Goal: Transaction & Acquisition: Purchase product/service

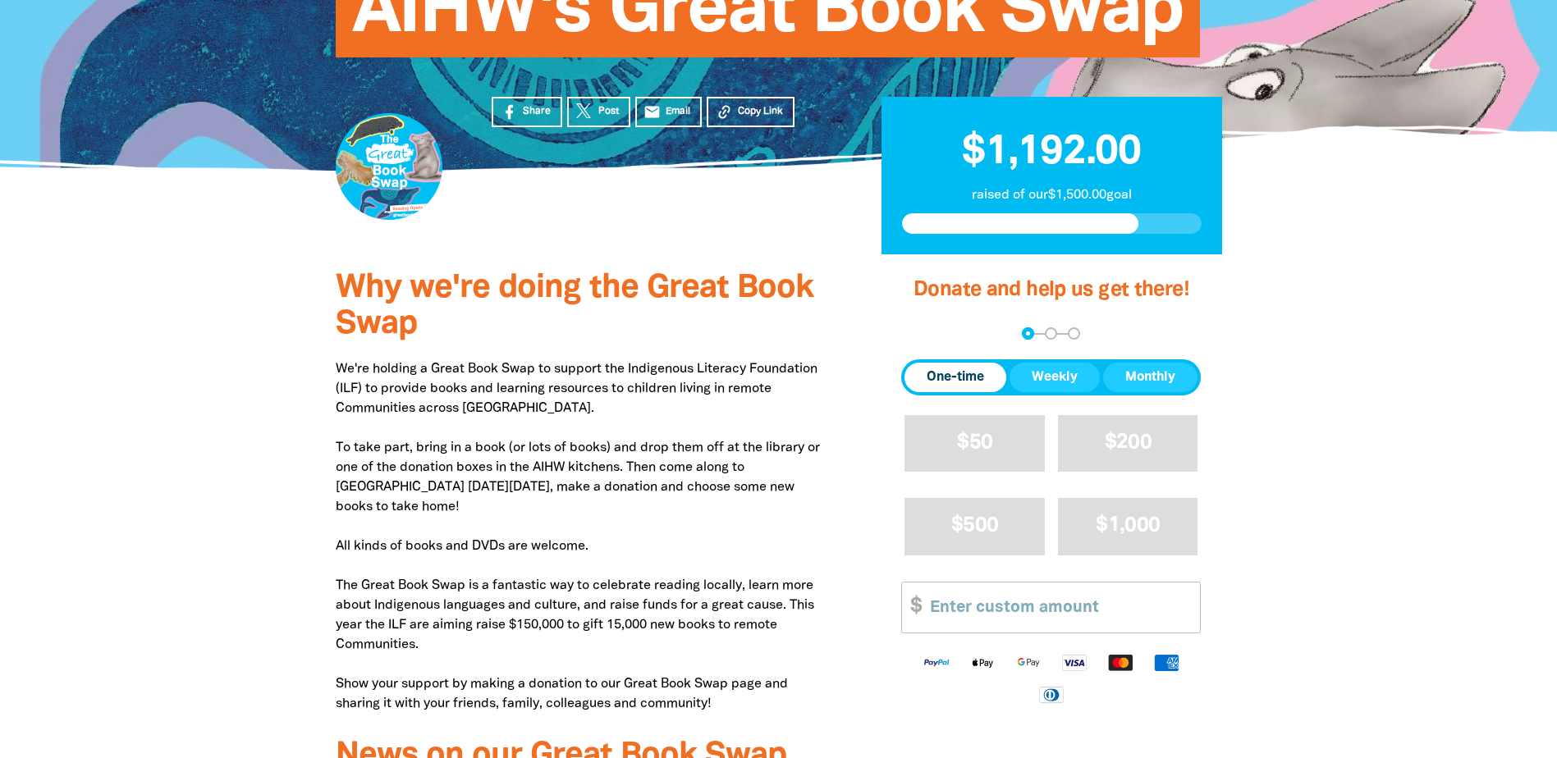
scroll to position [492, 0]
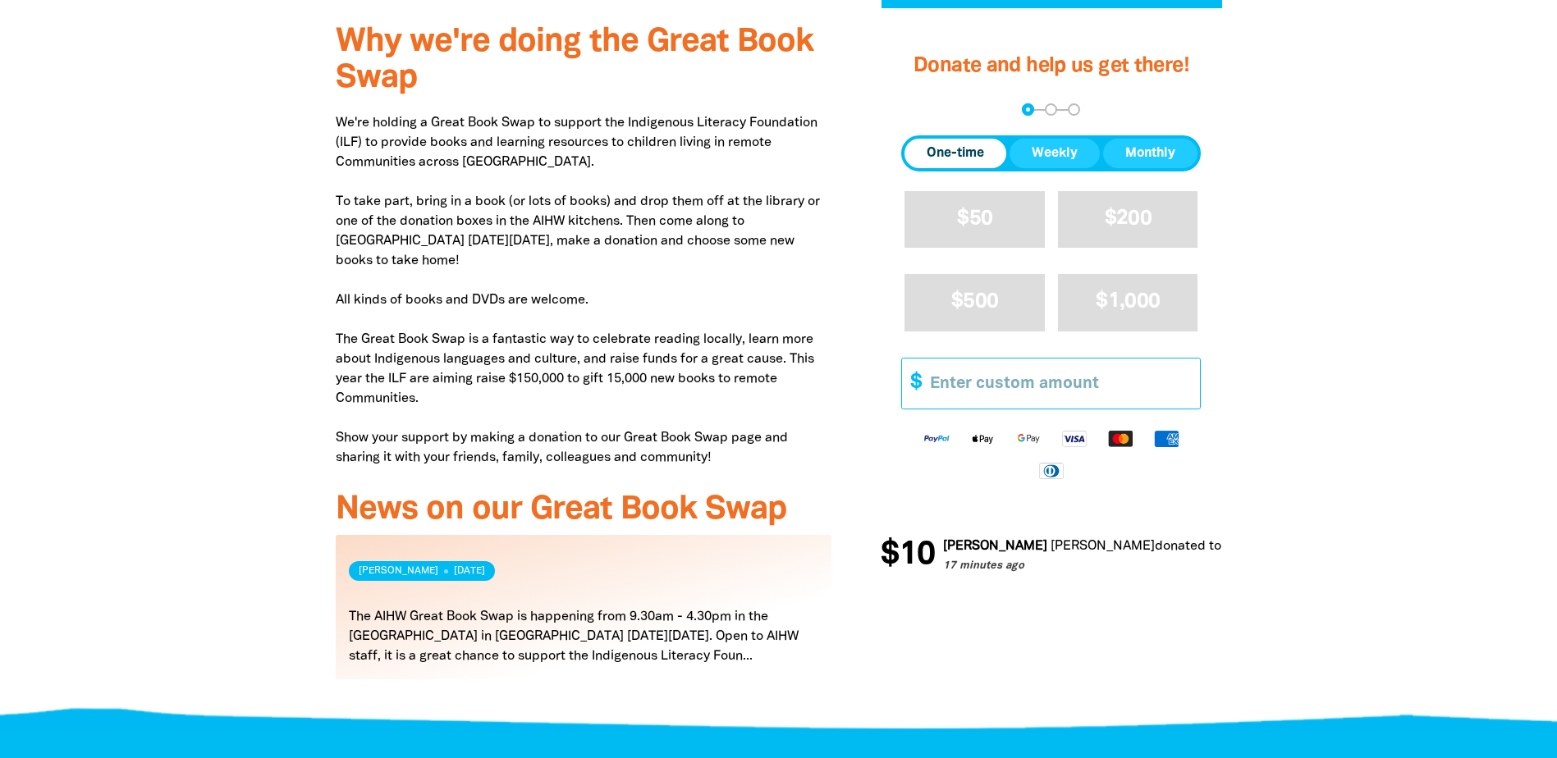
click at [958, 382] on input "Other Amount" at bounding box center [1059, 383] width 282 height 50
type input "3"
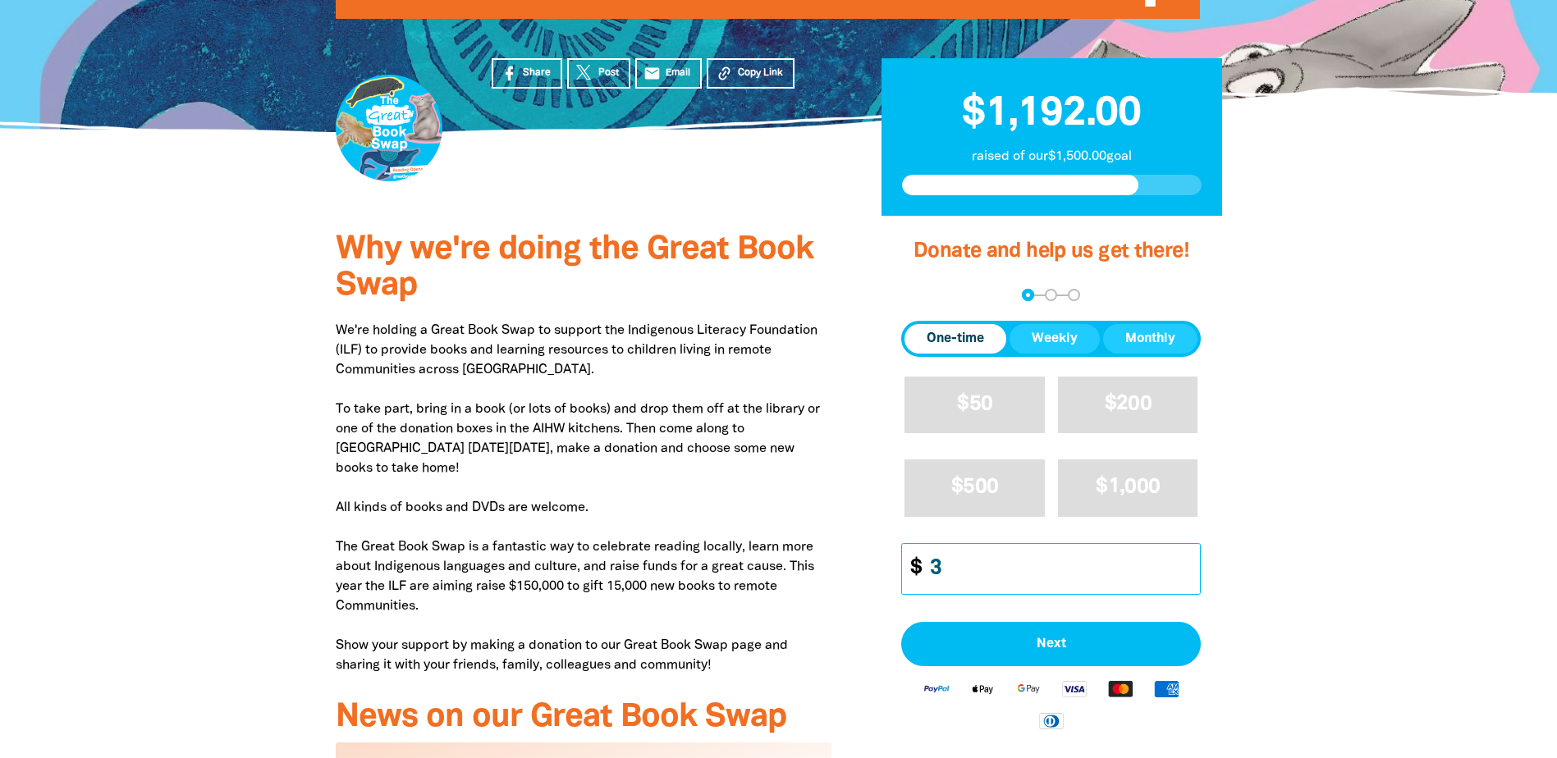
scroll to position [410, 0]
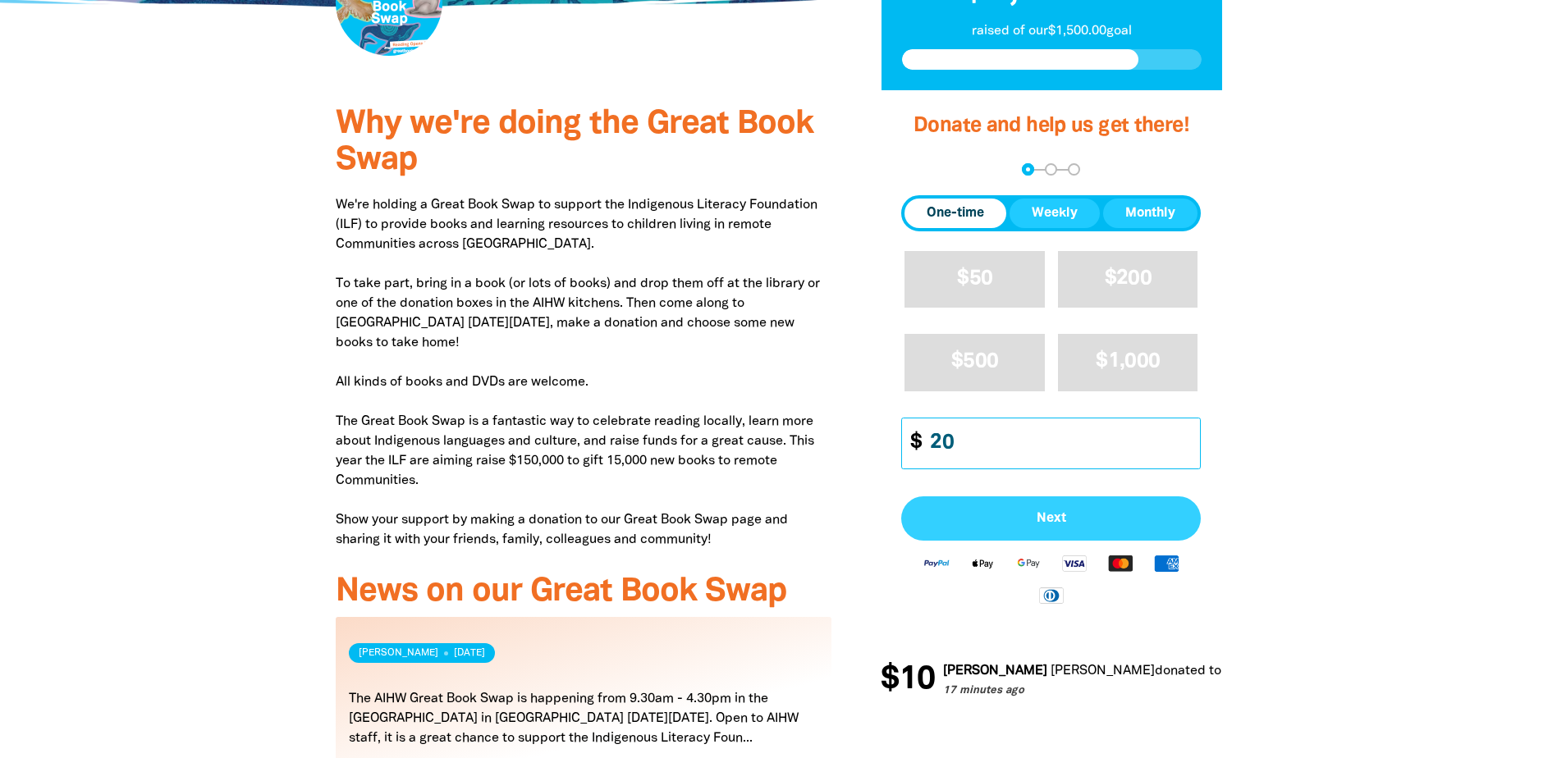
type input "20"
click at [1046, 512] on span "Next" at bounding box center [1050, 518] width 263 height 13
select select "AU"
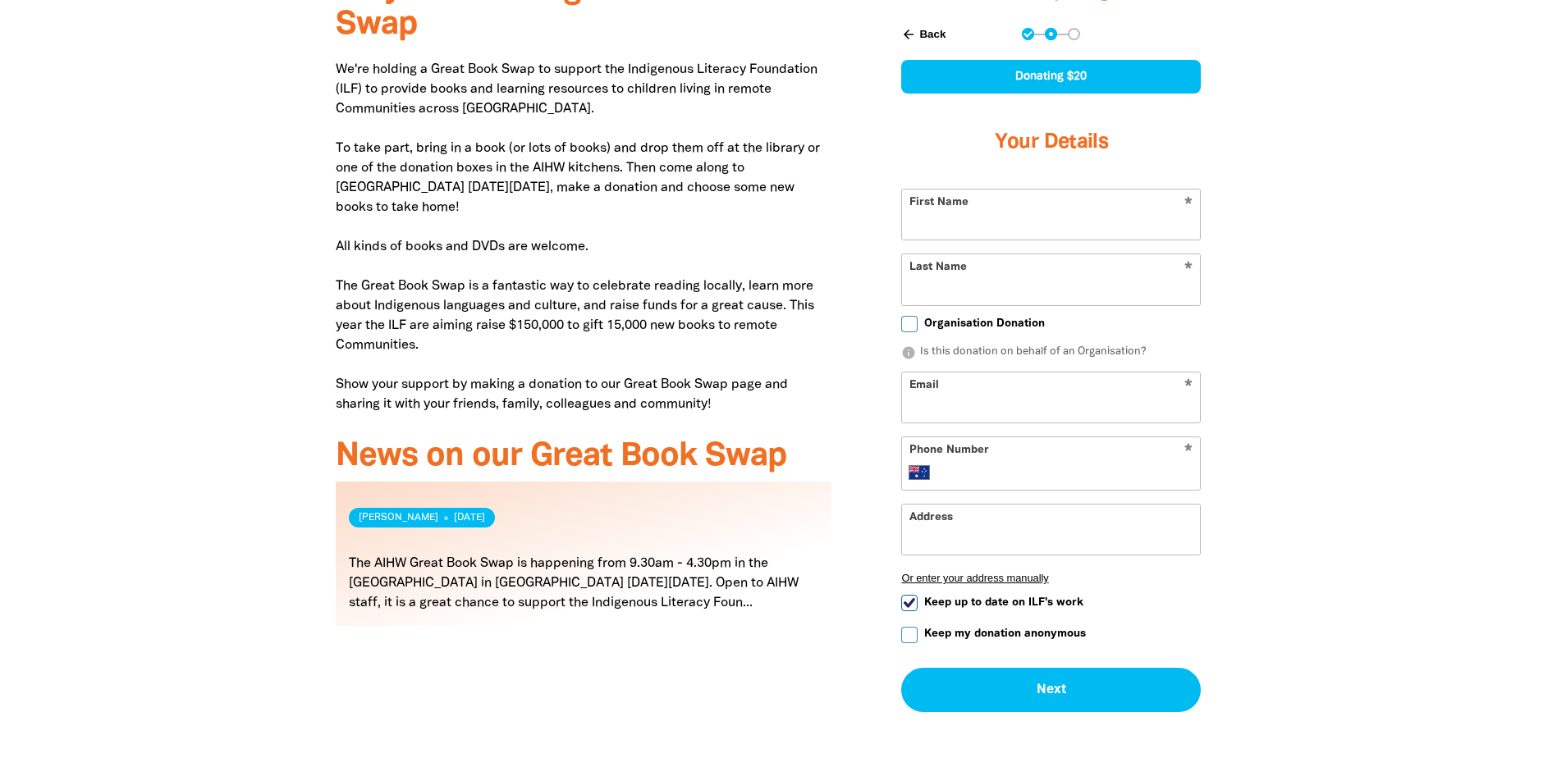
scroll to position [575, 0]
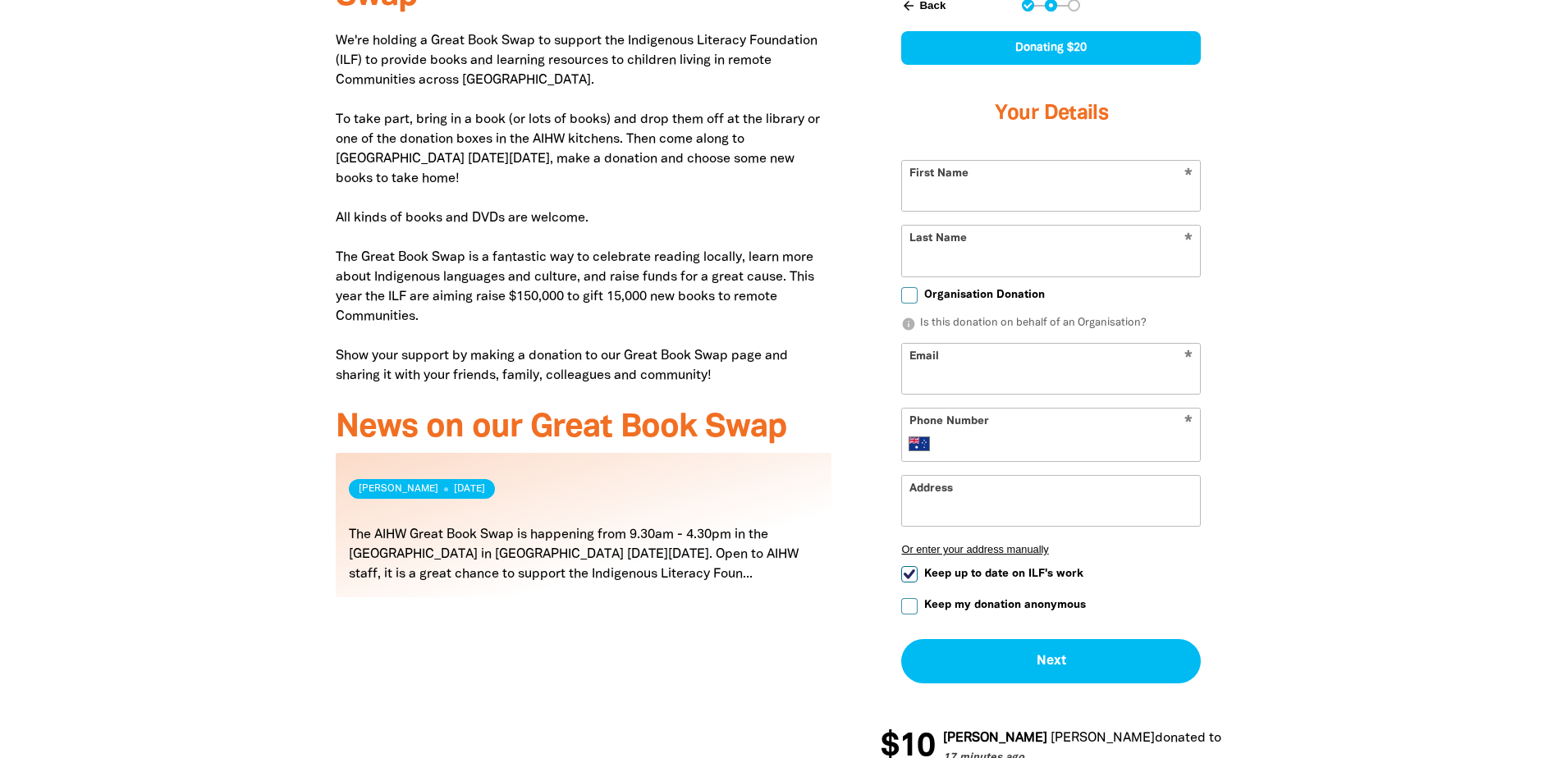
click at [947, 201] on input "First Name" at bounding box center [1051, 186] width 298 height 50
type input "[PERSON_NAME]"
type input "Grandin"
type input "[EMAIL_ADDRESS][DOMAIN_NAME]"
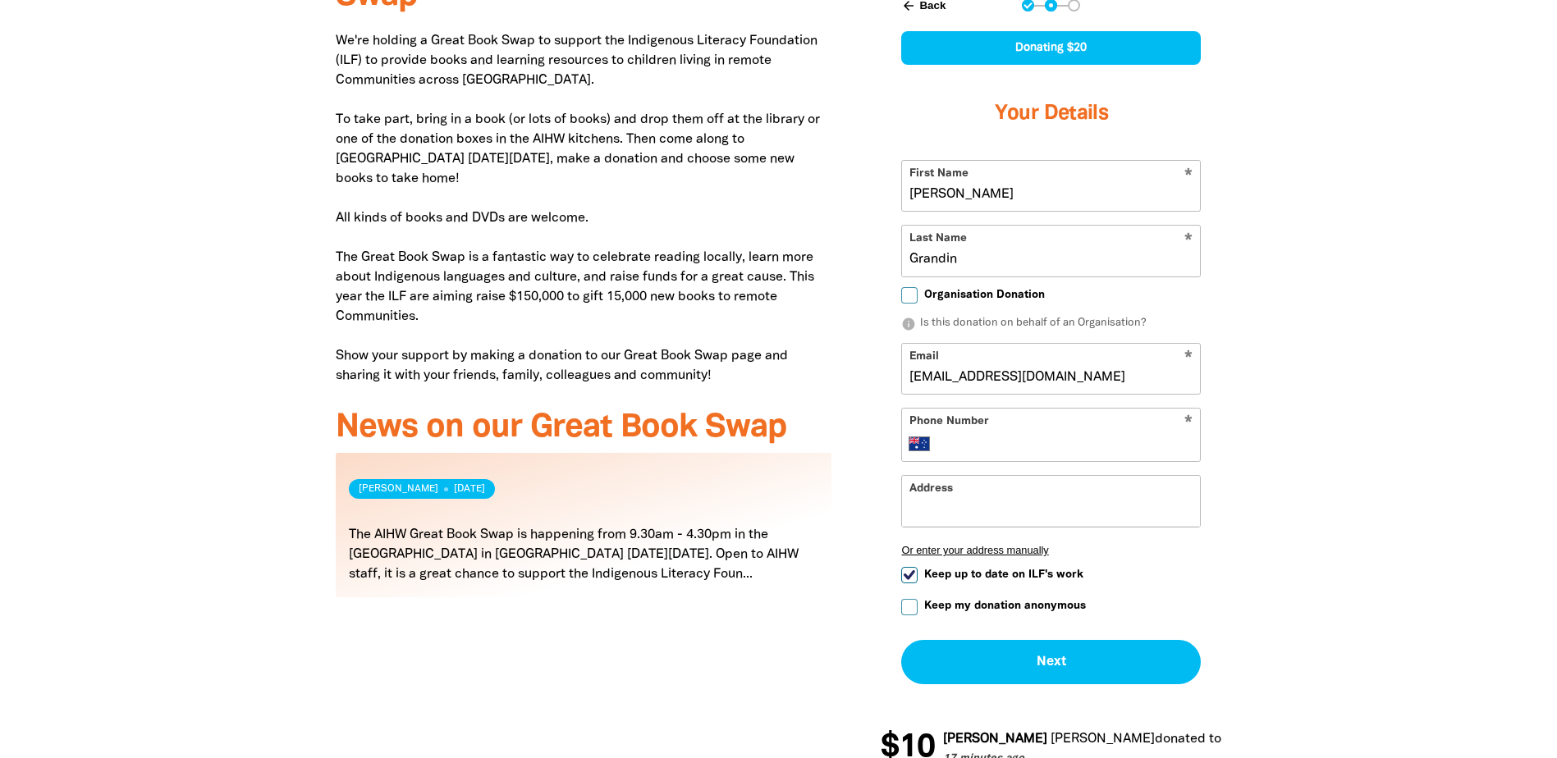
click at [969, 439] on input "Phone Number" at bounding box center [1067, 444] width 251 height 20
type input "[PHONE_NUMBER]"
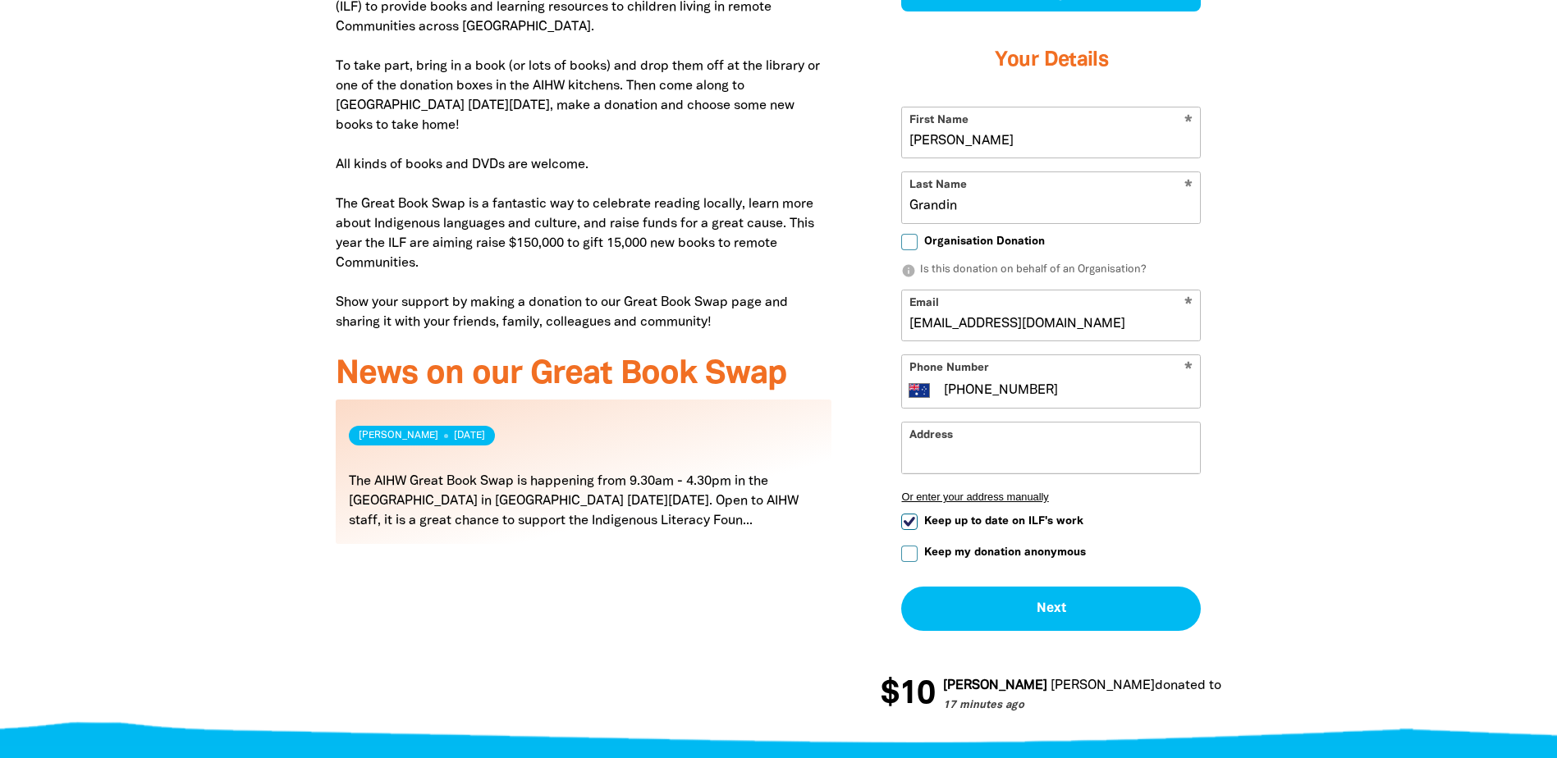
scroll to position [657, 0]
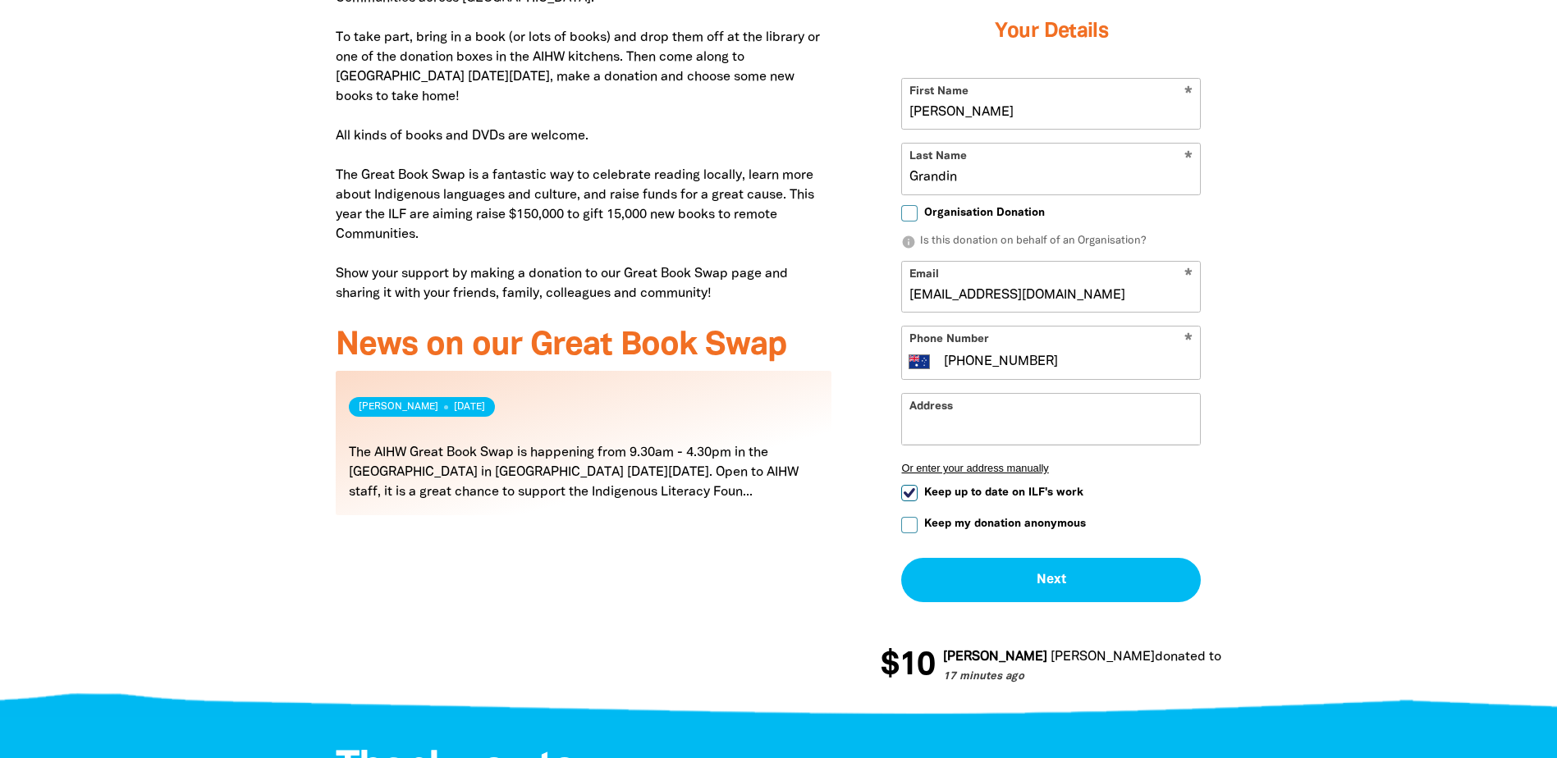
click at [976, 499] on span "Keep up to date on ILF's work" at bounding box center [1003, 493] width 159 height 16
click at [918, 499] on input "Keep up to date on ILF's work" at bounding box center [909, 493] width 16 height 16
checkbox input "false"
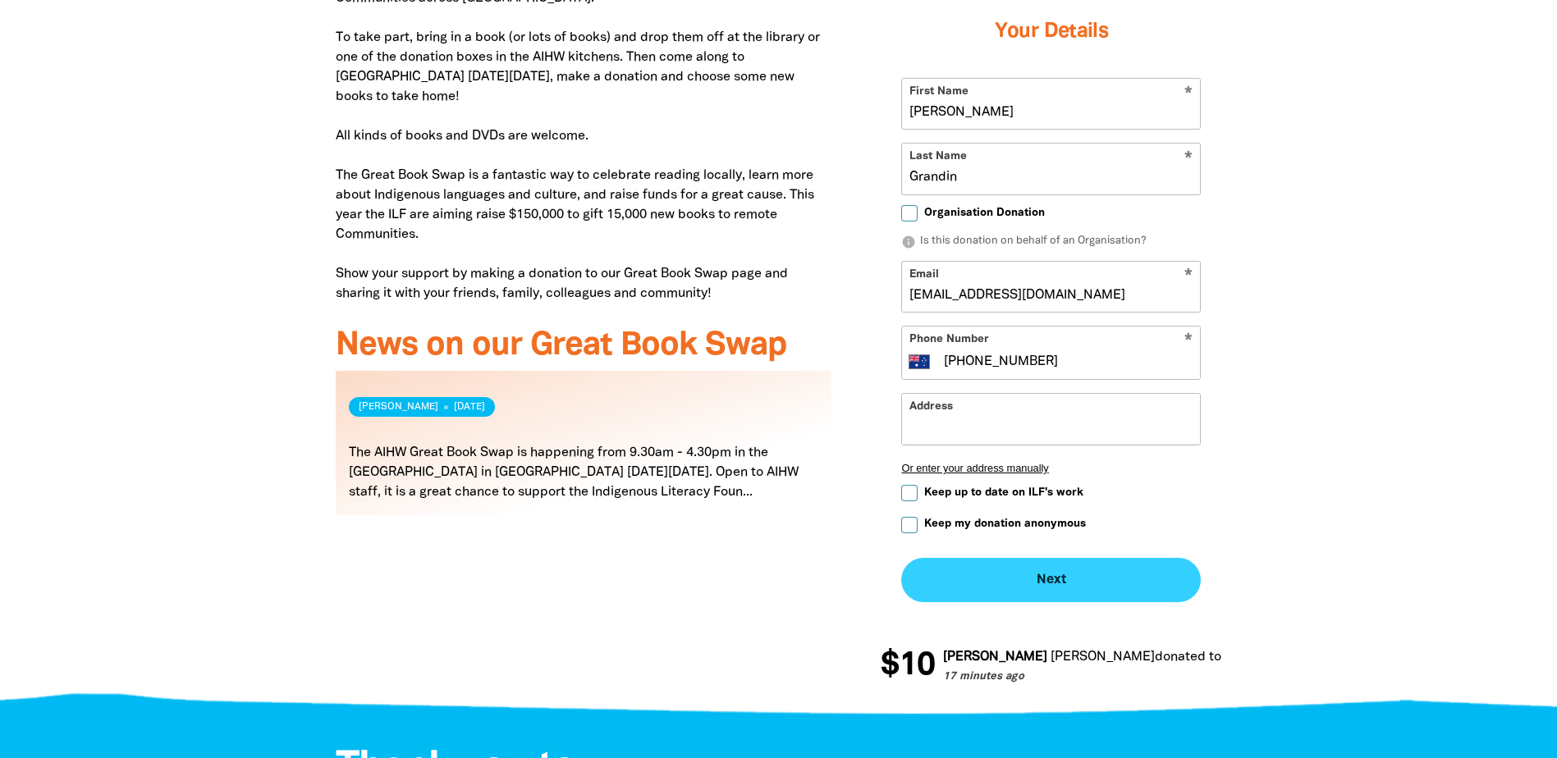
click at [1036, 575] on button "Next chevron_right" at bounding box center [1051, 580] width 300 height 44
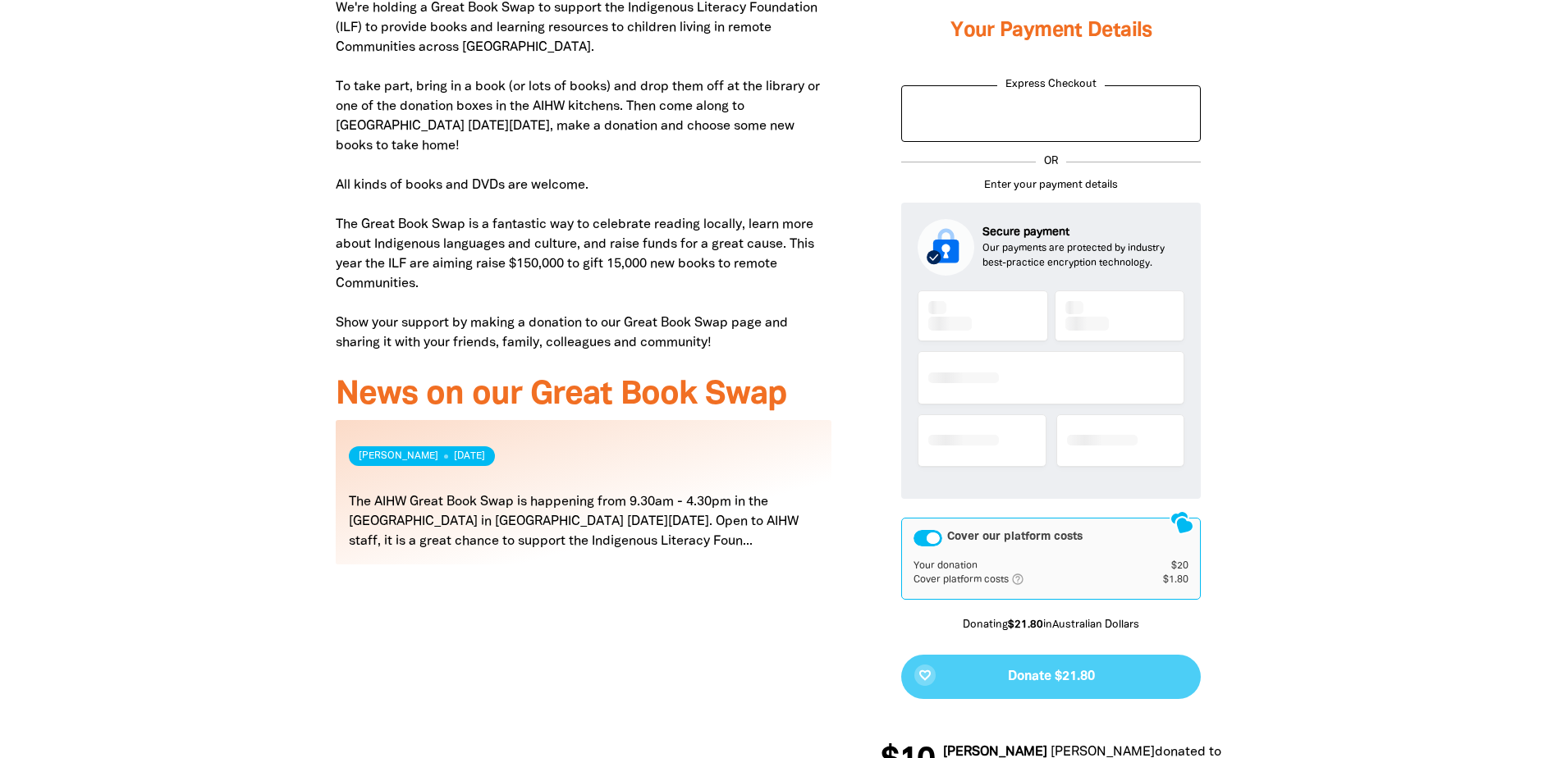
scroll to position [702, 0]
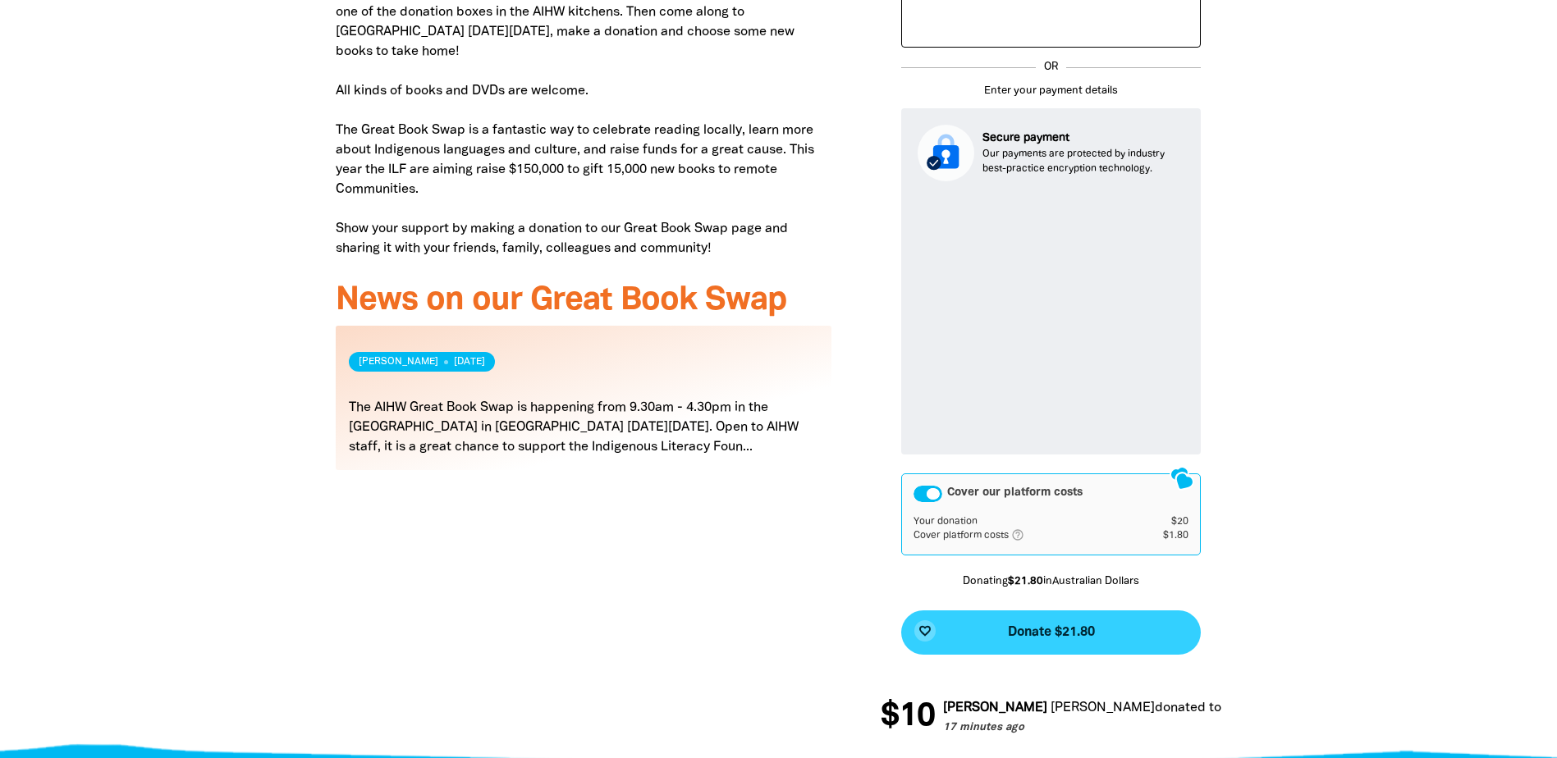
click at [1014, 616] on button "favorite_border Donate $21.80" at bounding box center [1051, 633] width 300 height 44
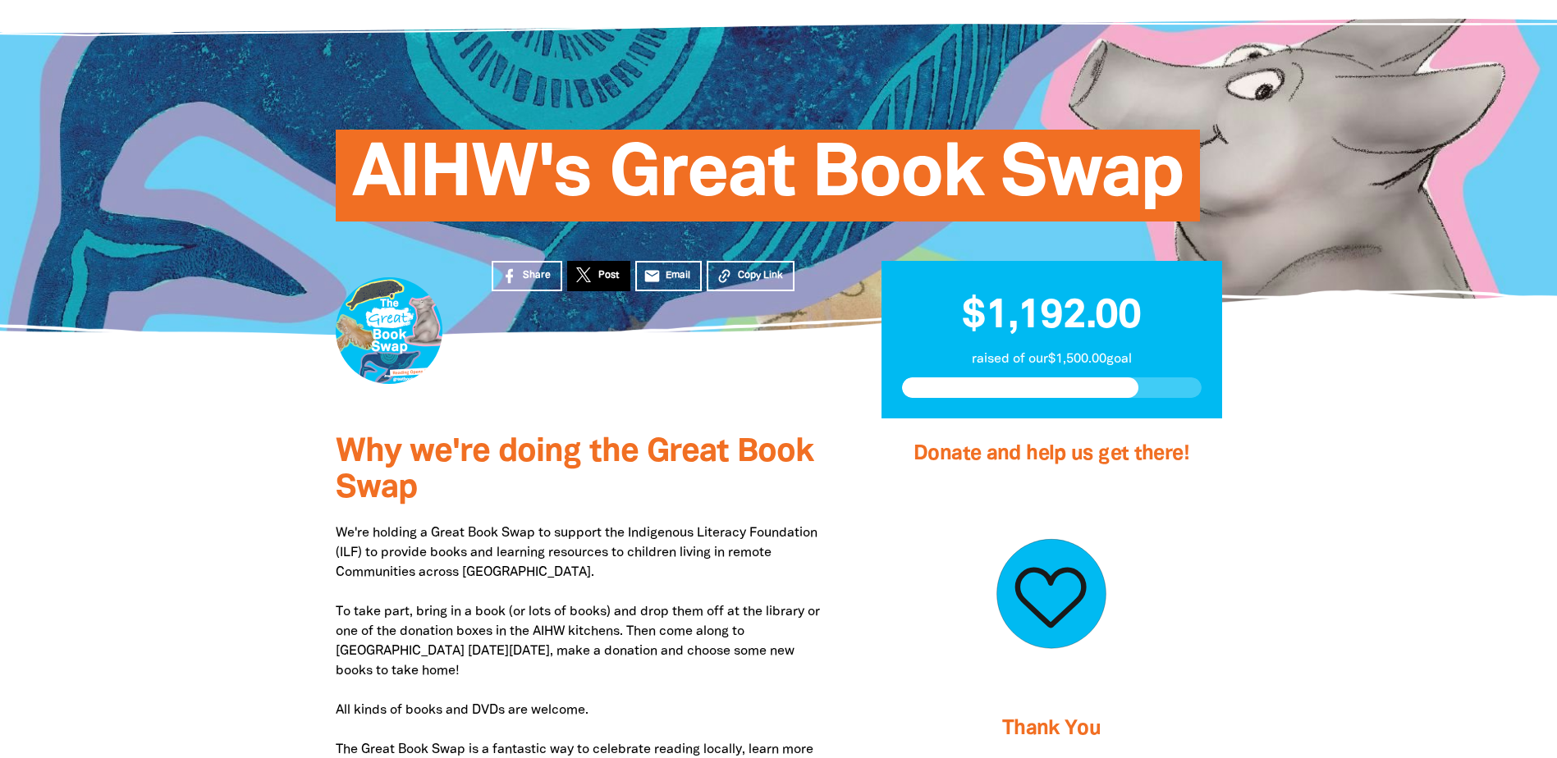
scroll to position [0, 0]
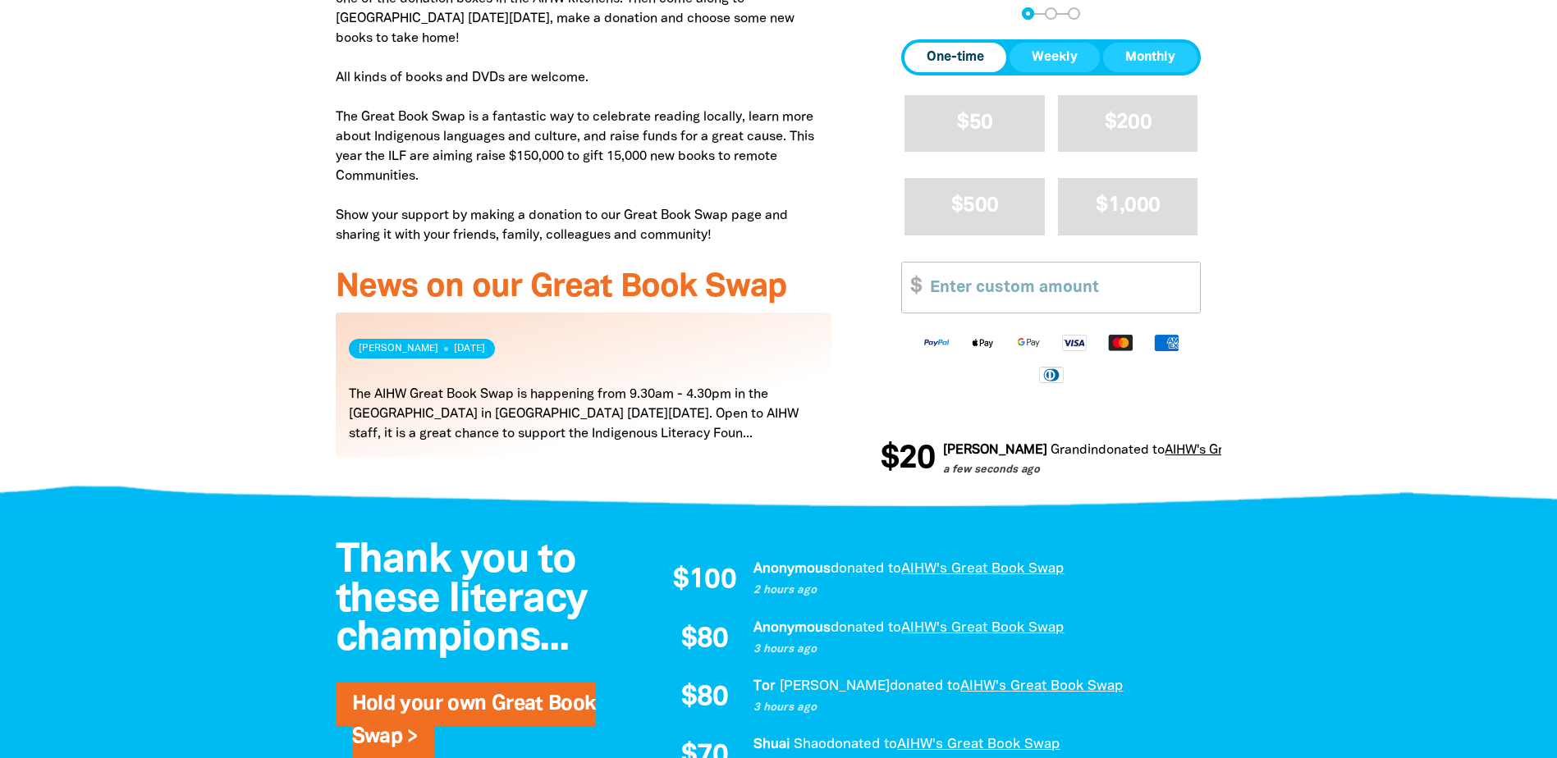
scroll to position [739, 0]
